Goal: Information Seeking & Learning: Understand process/instructions

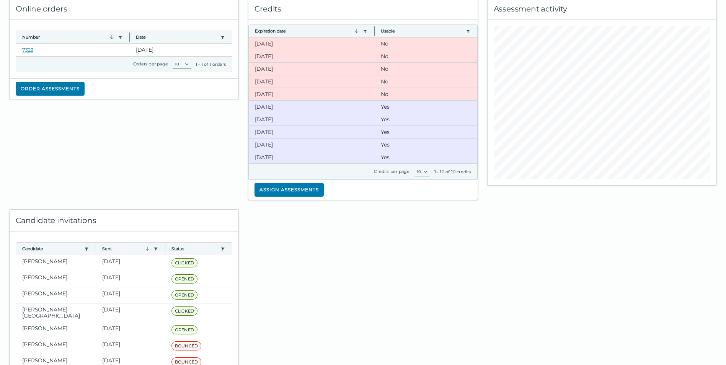
scroll to position [108, 0]
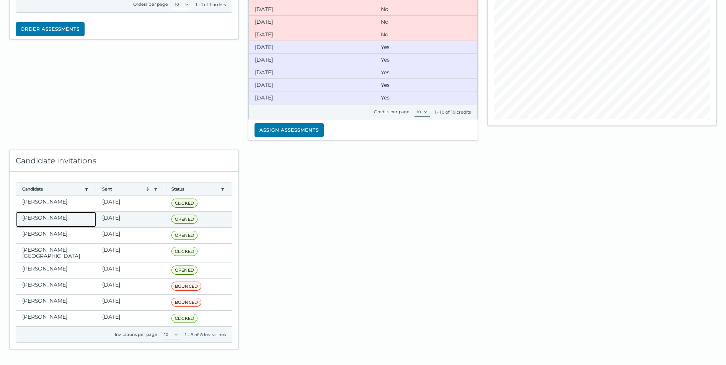
click at [41, 217] on clr-dg-cell "[PERSON_NAME]" at bounding box center [56, 220] width 80 height 16
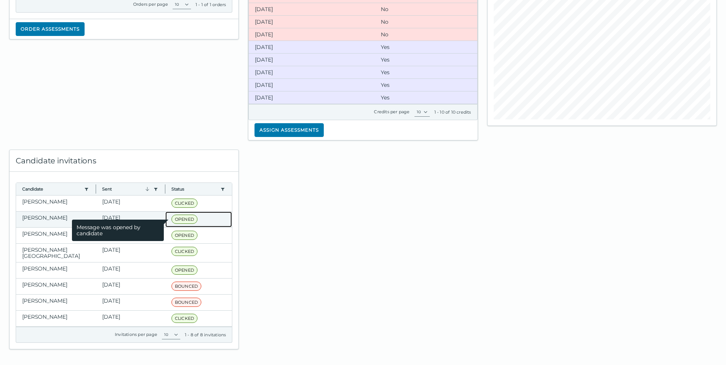
click at [184, 217] on span "OPENED" at bounding box center [184, 219] width 26 height 9
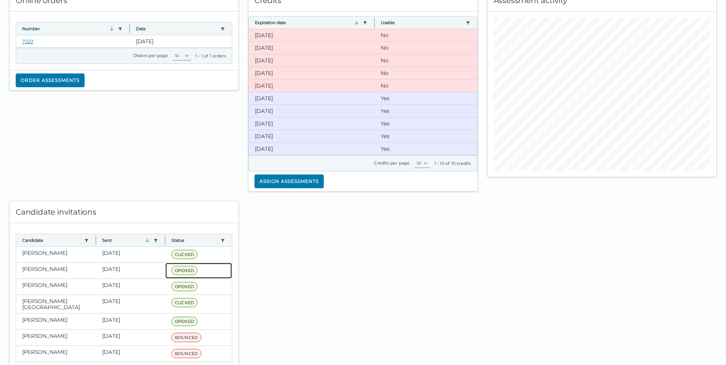
scroll to position [0, 0]
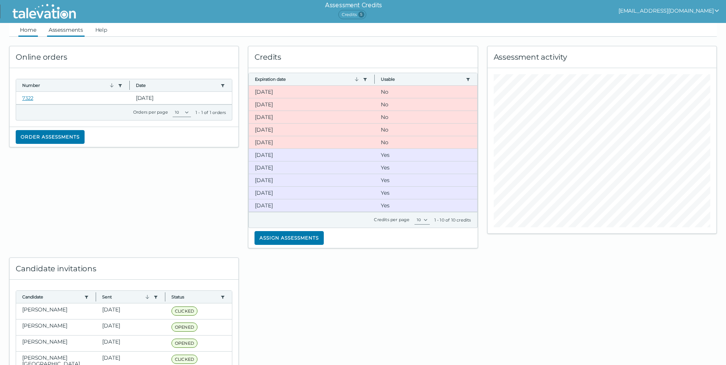
click at [62, 27] on link "Assessments" at bounding box center [65, 30] width 37 height 14
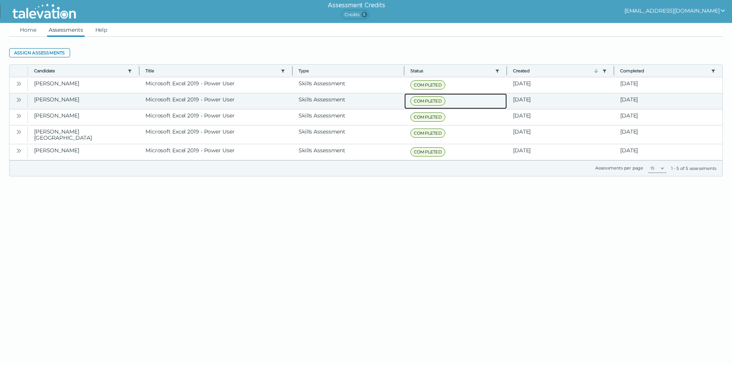
click at [428, 104] on span "COMPLETED" at bounding box center [427, 100] width 35 height 9
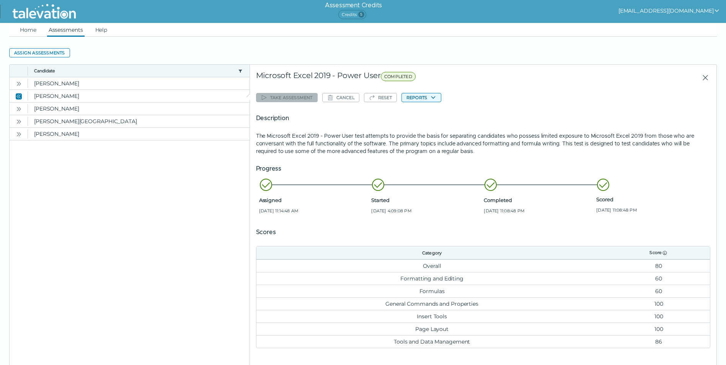
click at [421, 96] on button "Reports" at bounding box center [421, 97] width 40 height 9
click at [425, 111] on button "Microsoft Excel 2019 - Power User" at bounding box center [448, 112] width 93 height 9
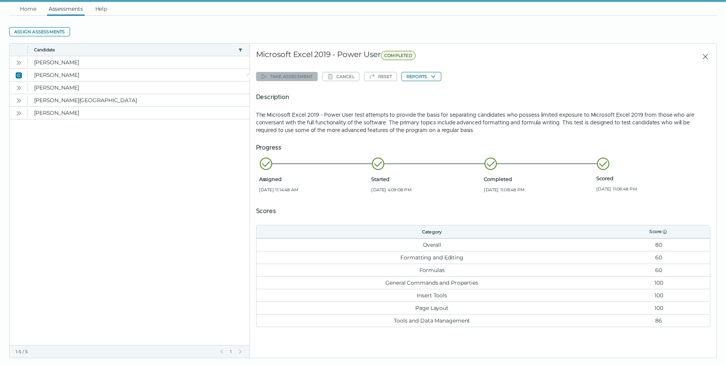
scroll to position [33, 0]
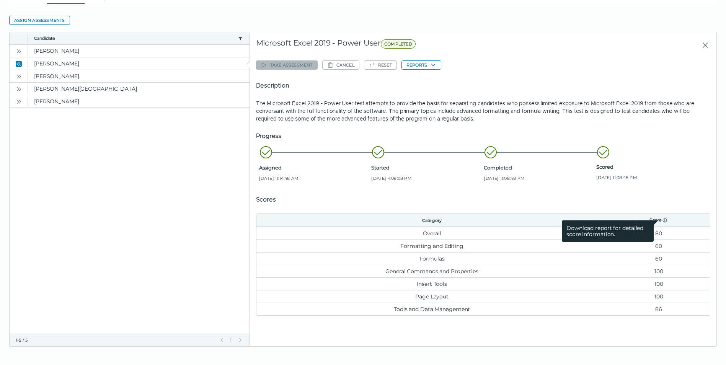
click at [662, 221] on icon at bounding box center [665, 220] width 6 height 6
click at [422, 245] on td "Formatting and Editing" at bounding box center [431, 246] width 351 height 13
click at [426, 66] on button "Reports" at bounding box center [421, 64] width 40 height 9
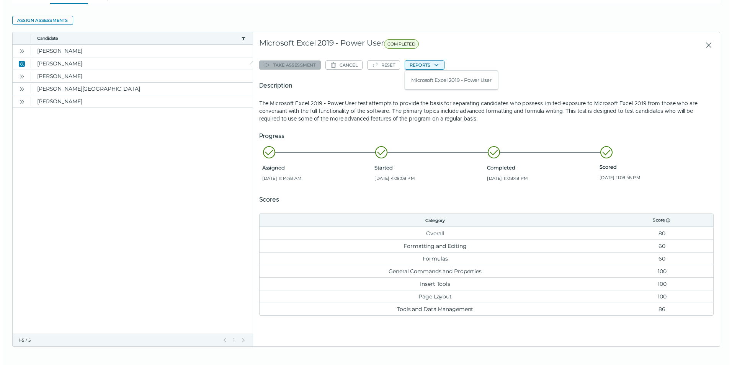
scroll to position [0, 0]
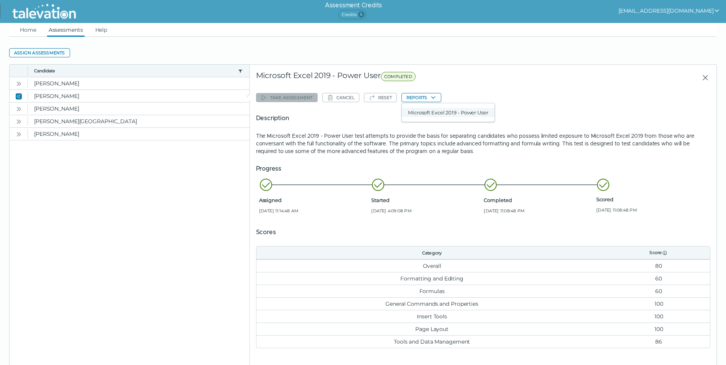
click at [454, 113] on button "Microsoft Excel 2019 - Power User" at bounding box center [448, 112] width 93 height 9
click at [109, 33] on link "Help" at bounding box center [101, 30] width 15 height 14
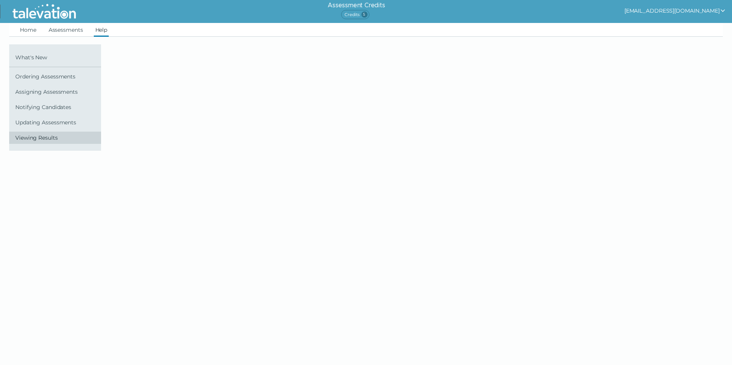
click at [32, 140] on span "Viewing Results" at bounding box center [56, 138] width 83 height 6
click at [32, 139] on span "Viewing Results" at bounding box center [56, 138] width 83 height 6
drag, startPoint x: 32, startPoint y: 139, endPoint x: 94, endPoint y: 167, distance: 68.1
click at [94, 167] on html "Assessment Credits Credits 5 [EMAIL_ADDRESS][DOMAIN_NAME] Home Assessments Help…" at bounding box center [366, 84] width 732 height 169
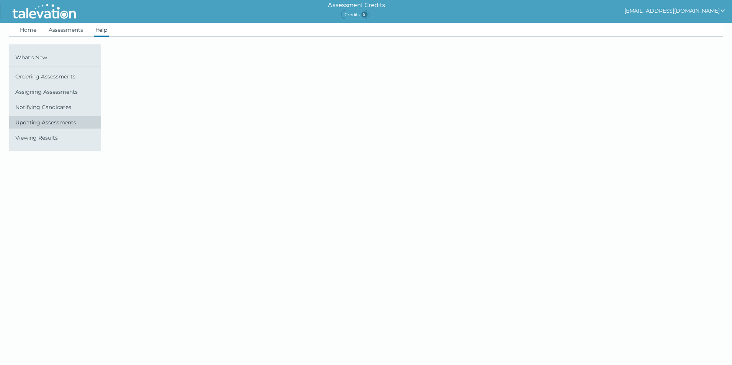
click at [40, 122] on span "Updating Assessments" at bounding box center [56, 122] width 83 height 6
click at [41, 111] on link "Notifying Candidates" at bounding box center [55, 107] width 92 height 12
click at [41, 94] on span "Assigning Assessments" at bounding box center [56, 92] width 83 height 6
click at [42, 81] on link "Ordering Assessments" at bounding box center [55, 76] width 92 height 12
click at [44, 60] on link "What's New" at bounding box center [55, 57] width 92 height 12
